Goal: Task Accomplishment & Management: Use online tool/utility

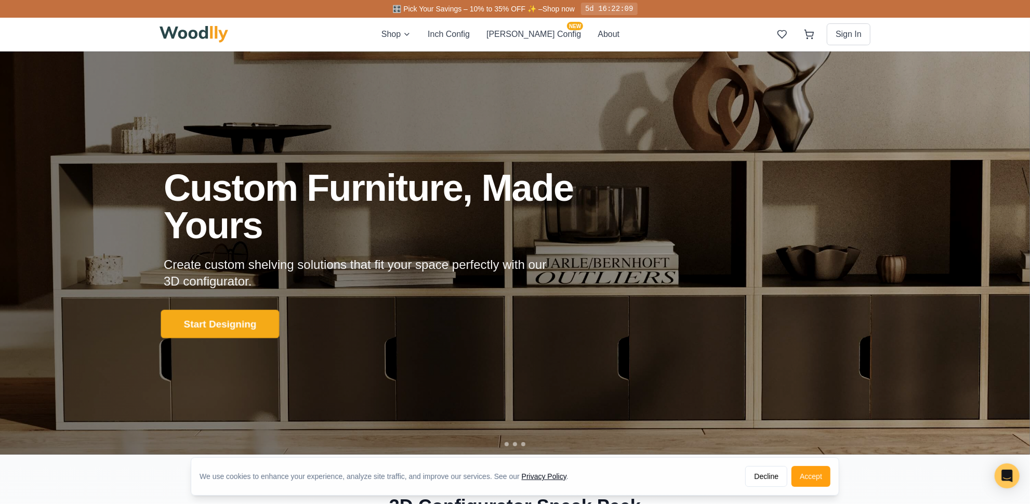
click at [203, 317] on button "Start Designing" at bounding box center [220, 323] width 118 height 29
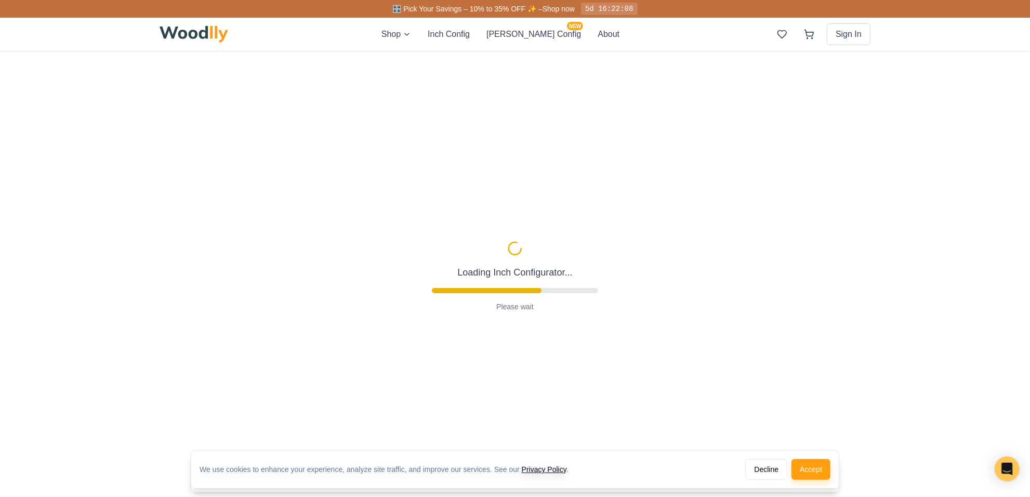
type input "56"
type input "2"
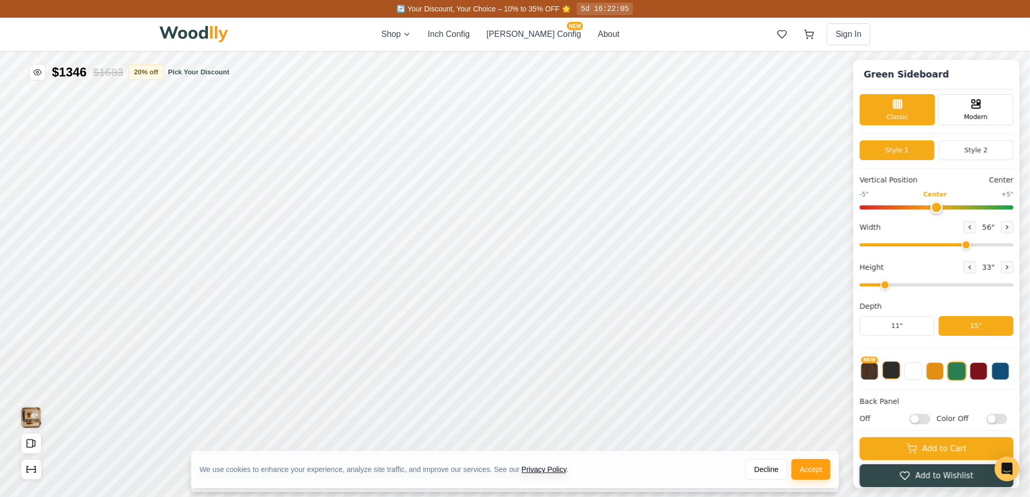
click at [895, 369] on button at bounding box center [891, 370] width 18 height 18
click at [965, 368] on button at bounding box center [957, 370] width 18 height 18
